Goal: Transaction & Acquisition: Obtain resource

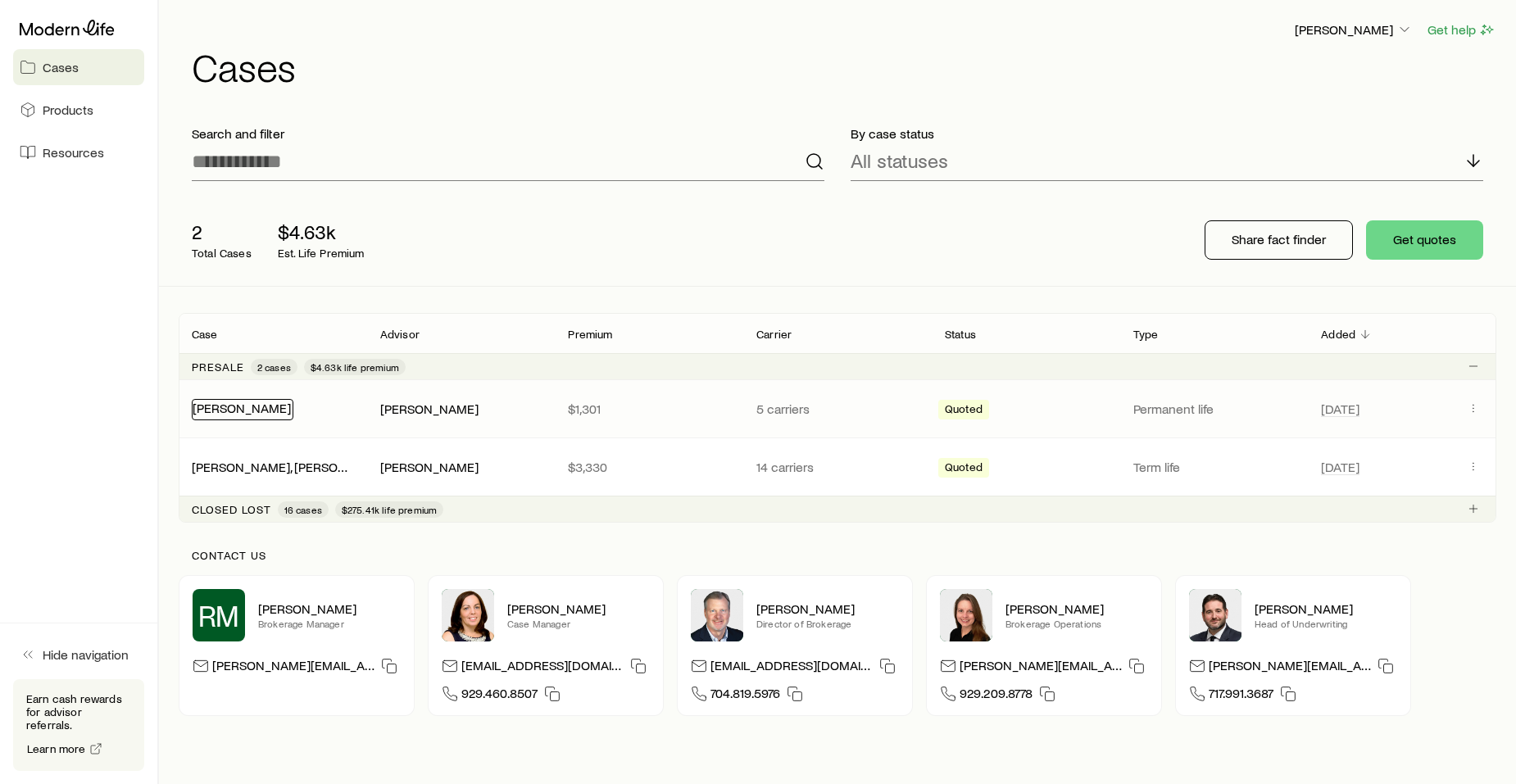
click at [241, 408] on link "[PERSON_NAME]" at bounding box center [241, 407] width 98 height 16
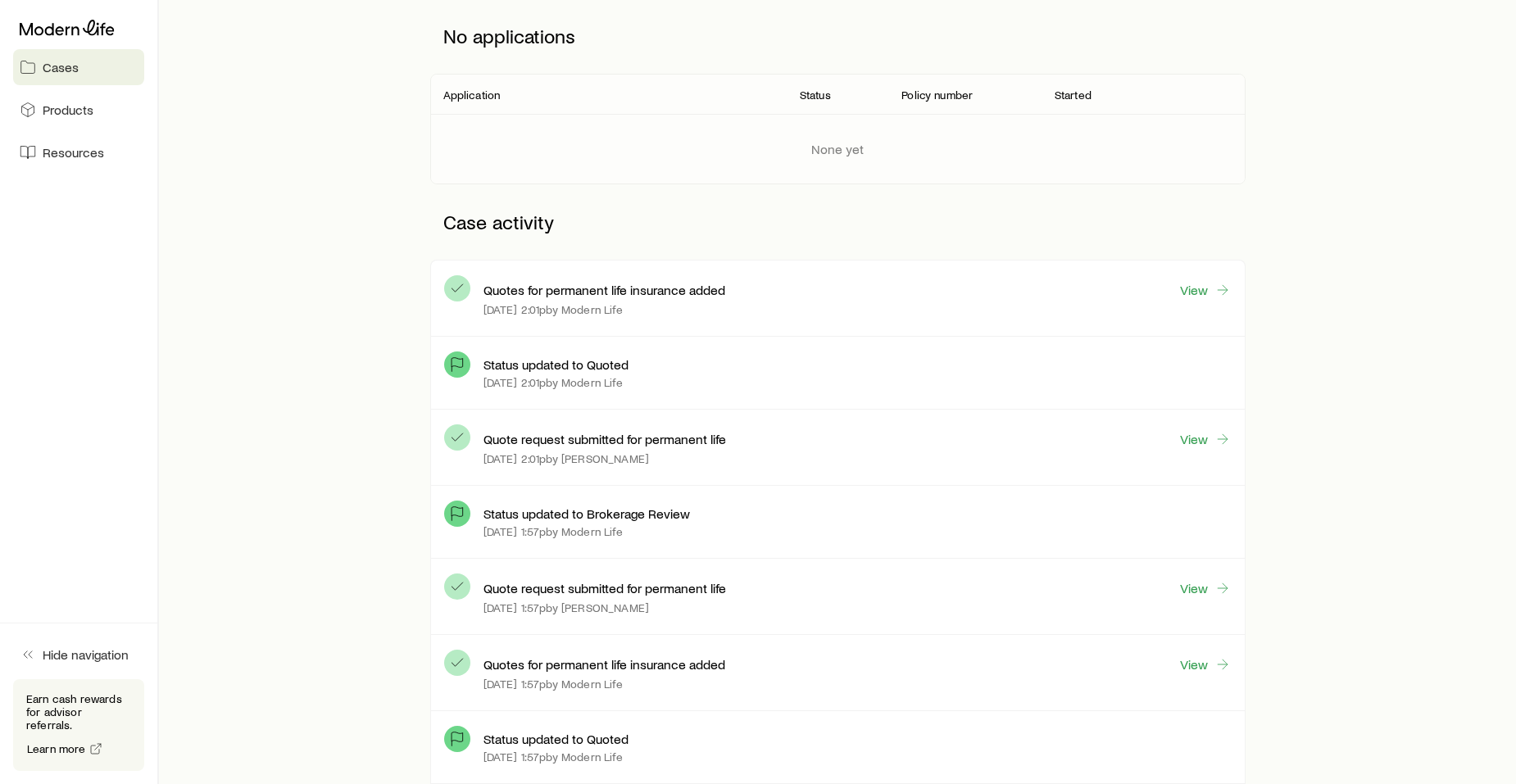
scroll to position [242, 0]
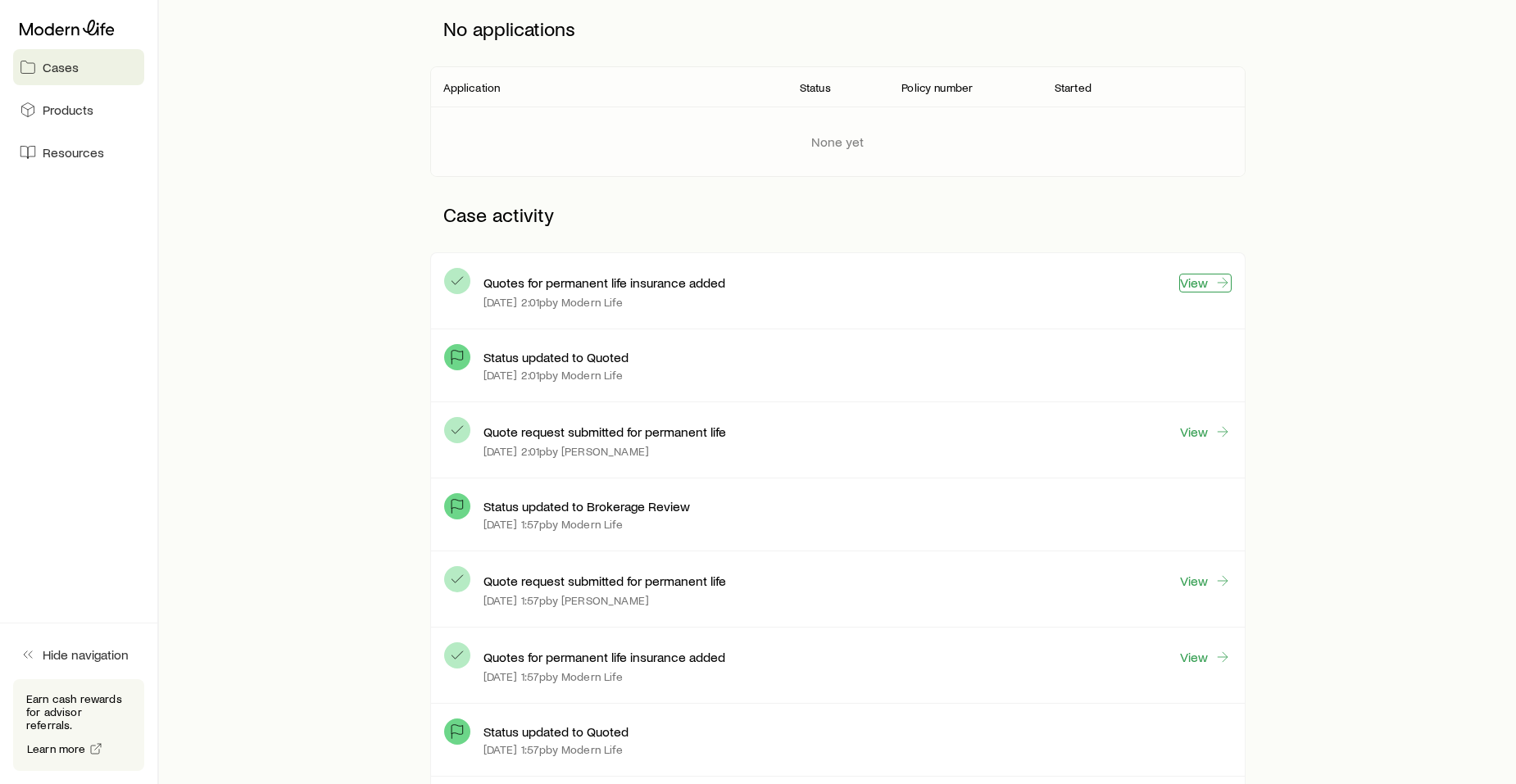
click at [1194, 280] on link "View" at bounding box center [1205, 283] width 52 height 19
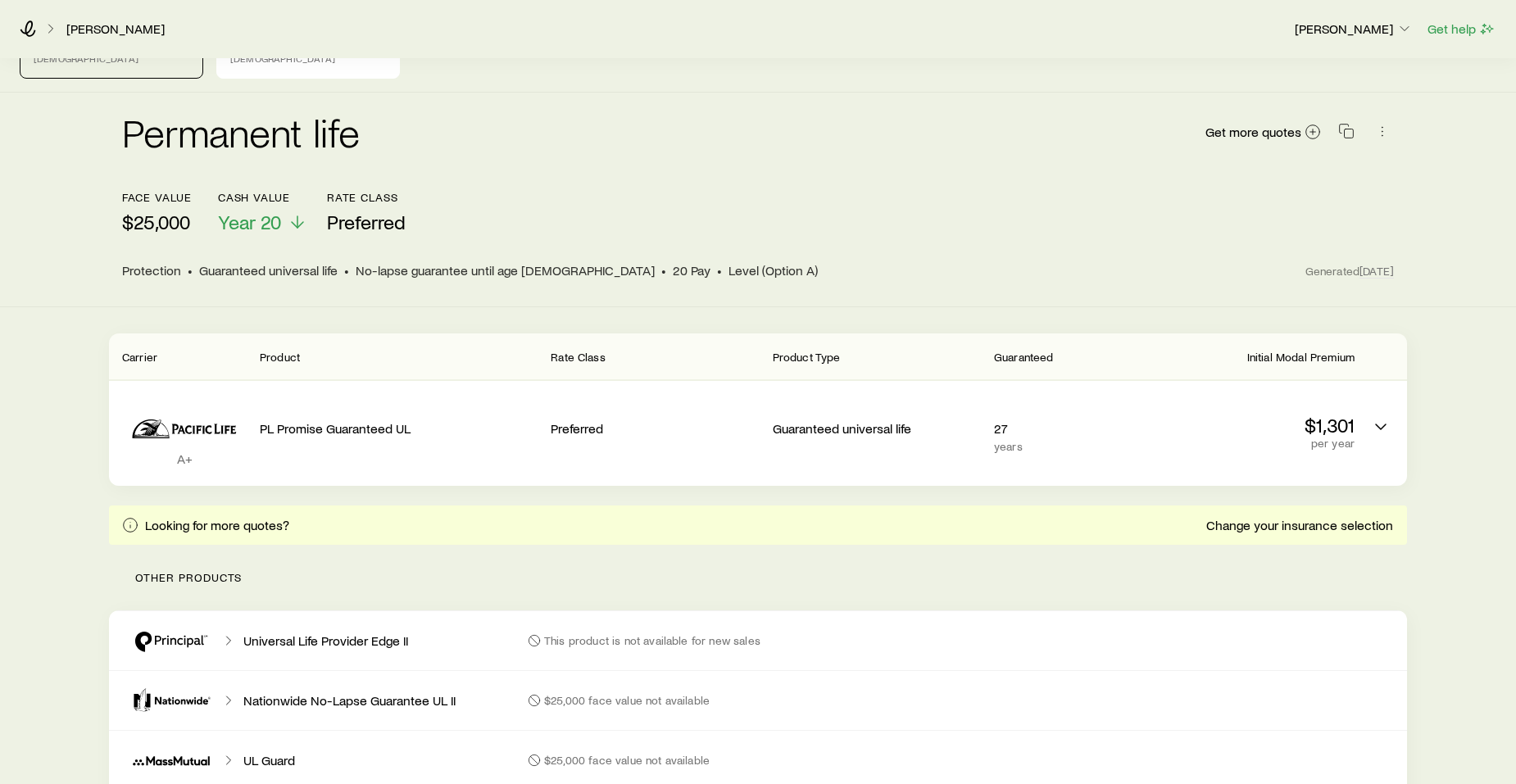
scroll to position [129, 0]
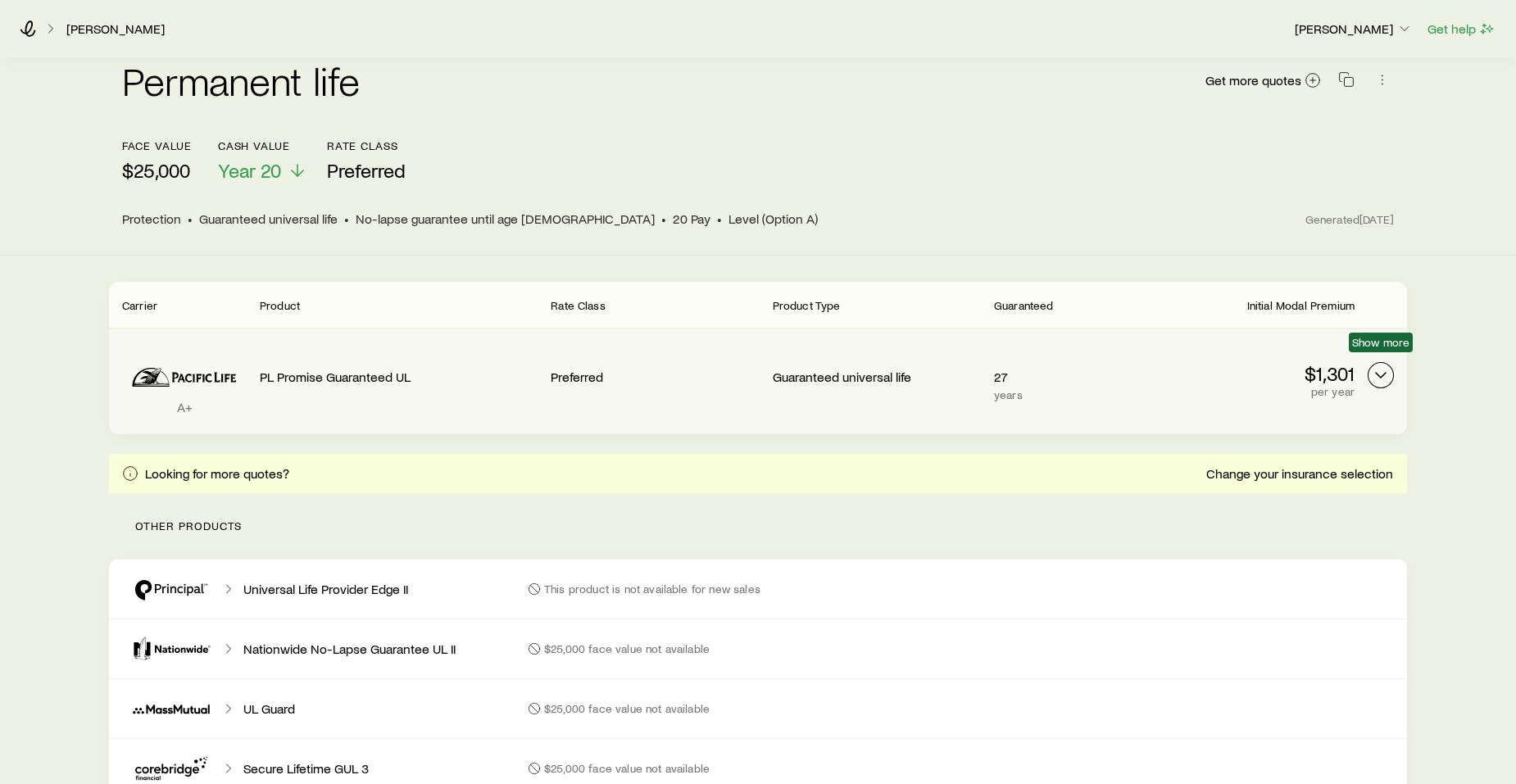
click at [1381, 365] on icon "Permanent quotes" at bounding box center [1381, 375] width 19 height 19
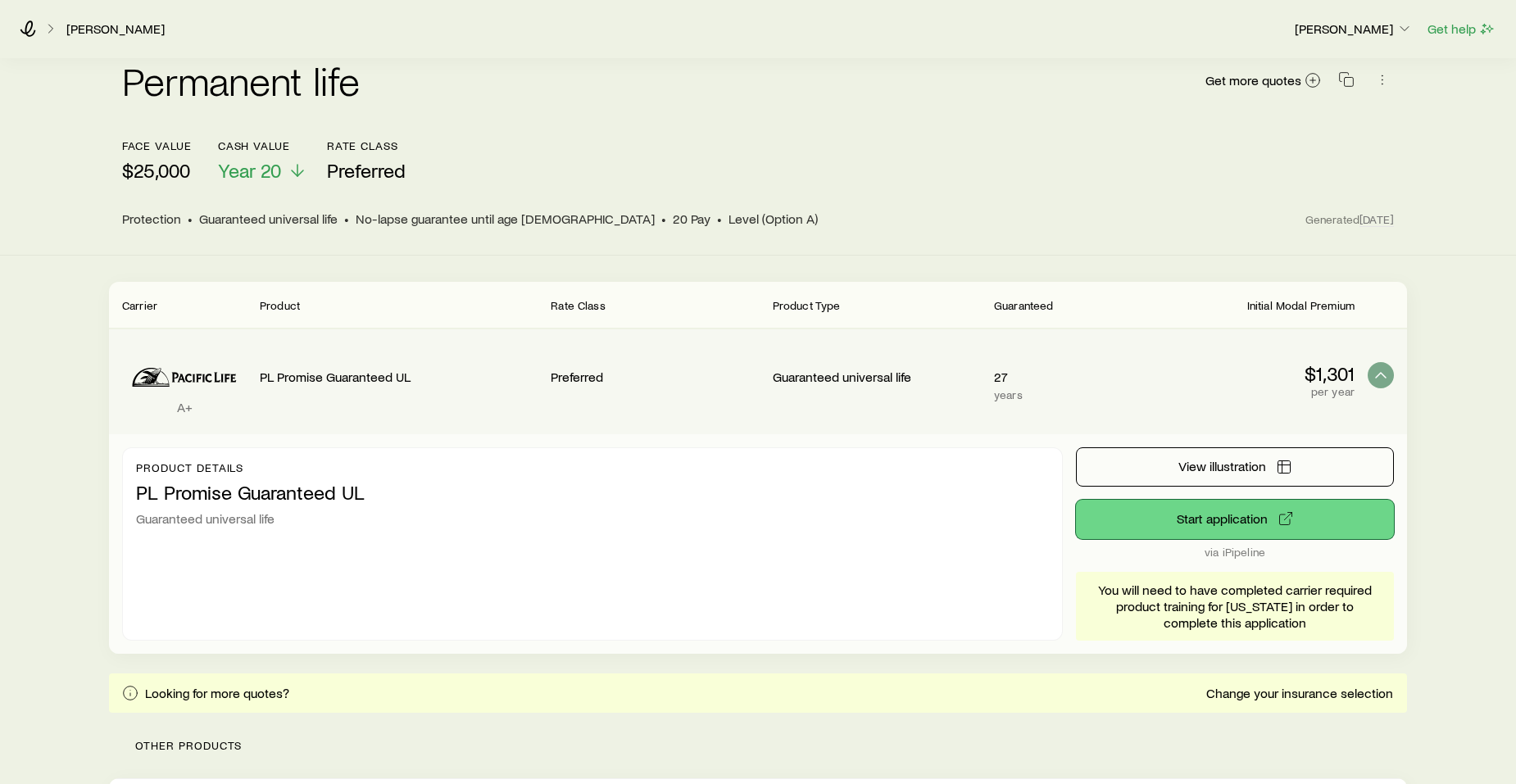
click at [1238, 502] on button "Start application" at bounding box center [1235, 520] width 318 height 40
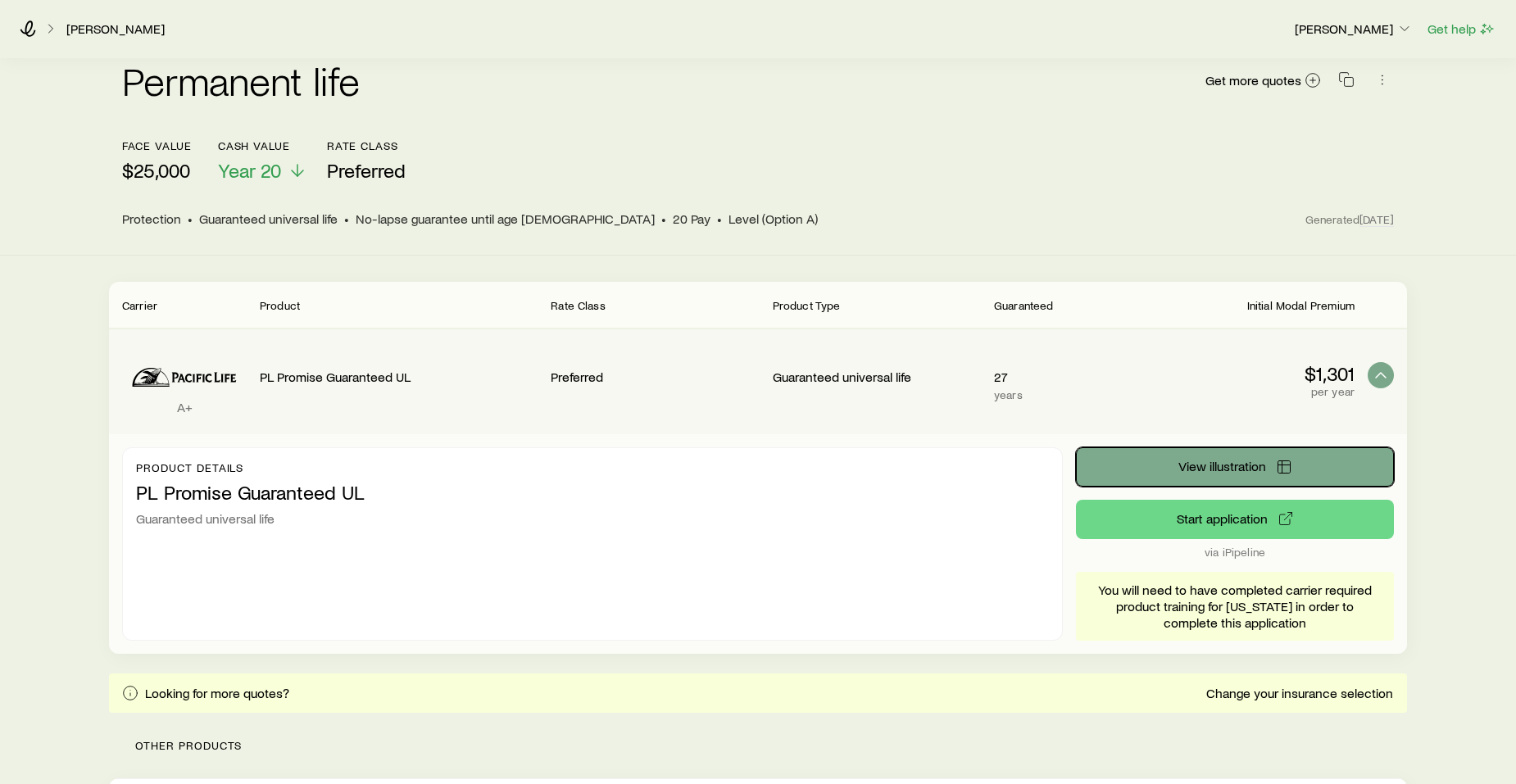
click at [1223, 460] on span "View illustration" at bounding box center [1222, 466] width 88 height 13
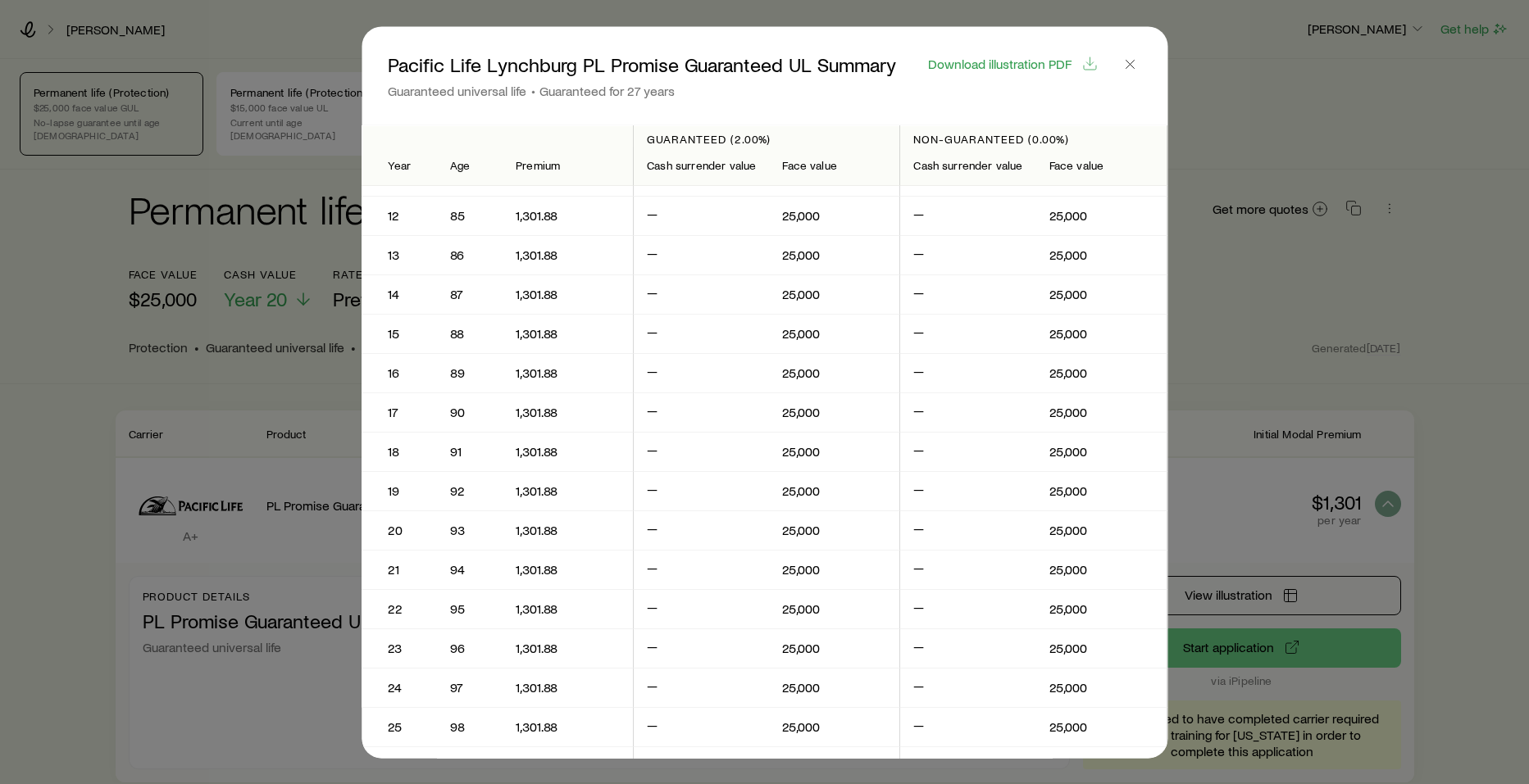
scroll to position [0, 0]
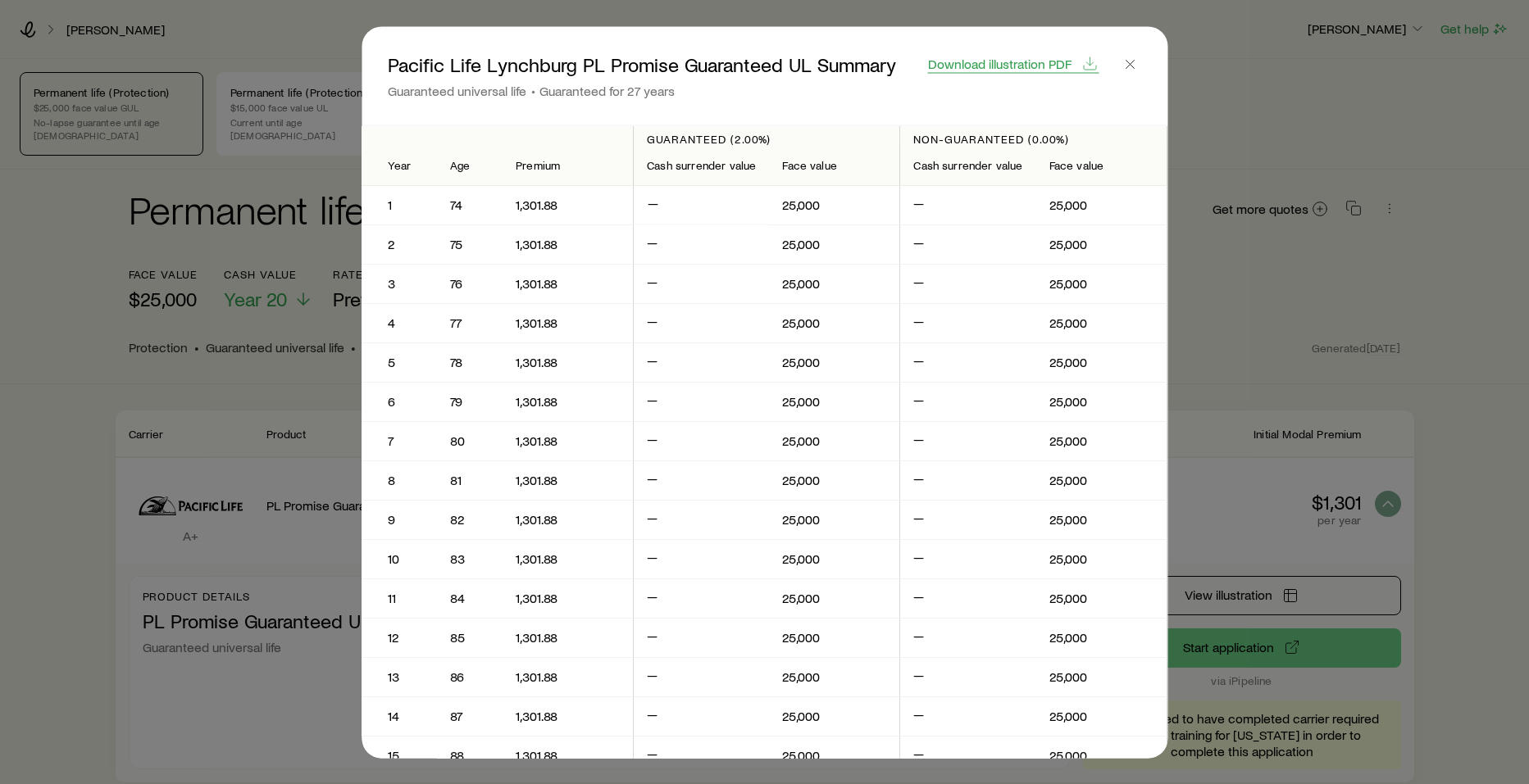
click at [1018, 60] on span "Download illustration PDF" at bounding box center [999, 63] width 143 height 13
